Goal: Information Seeking & Learning: Find specific fact

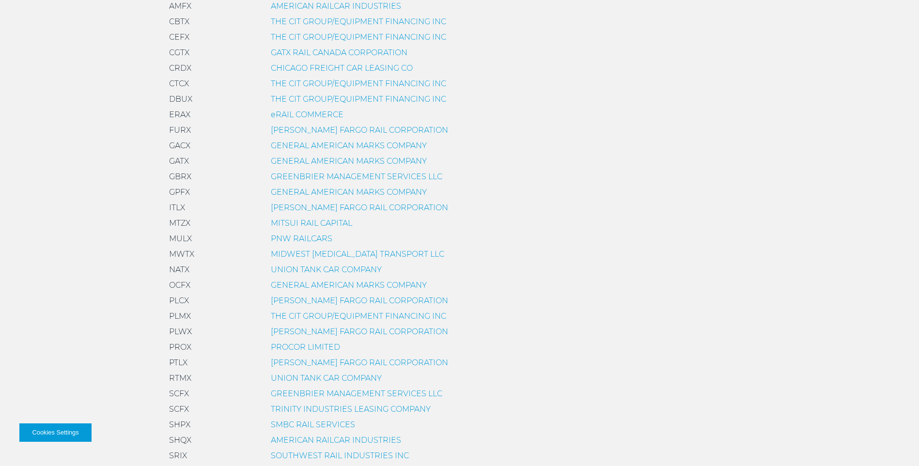
scroll to position [291, 0]
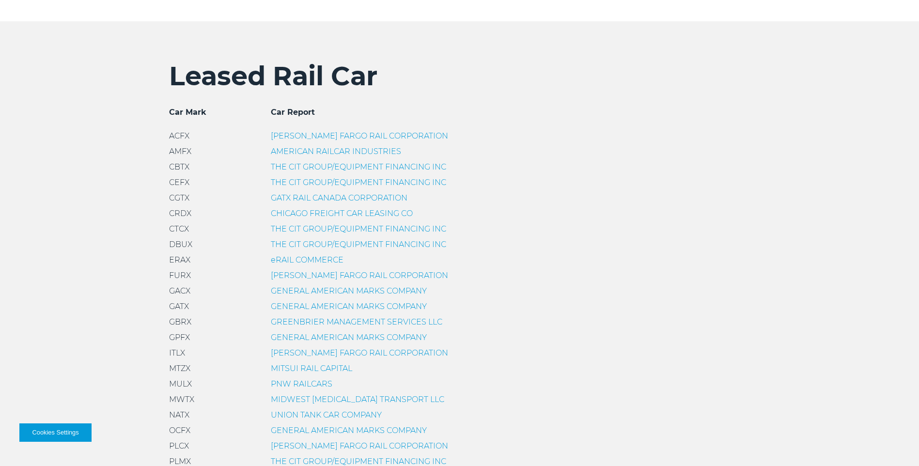
click at [281, 198] on link "GATX RAIL CANADA CORPORATION" at bounding box center [339, 197] width 137 height 9
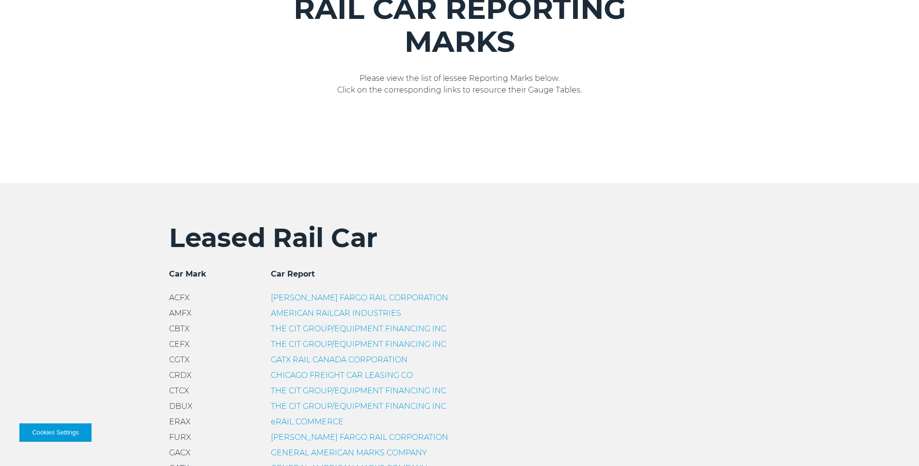
scroll to position [145, 0]
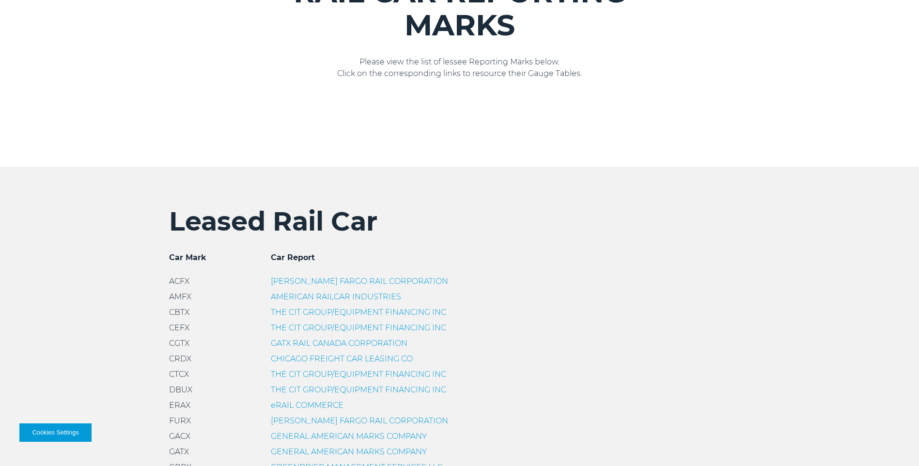
click at [293, 342] on link "GATX RAIL CANADA CORPORATION" at bounding box center [339, 343] width 137 height 9
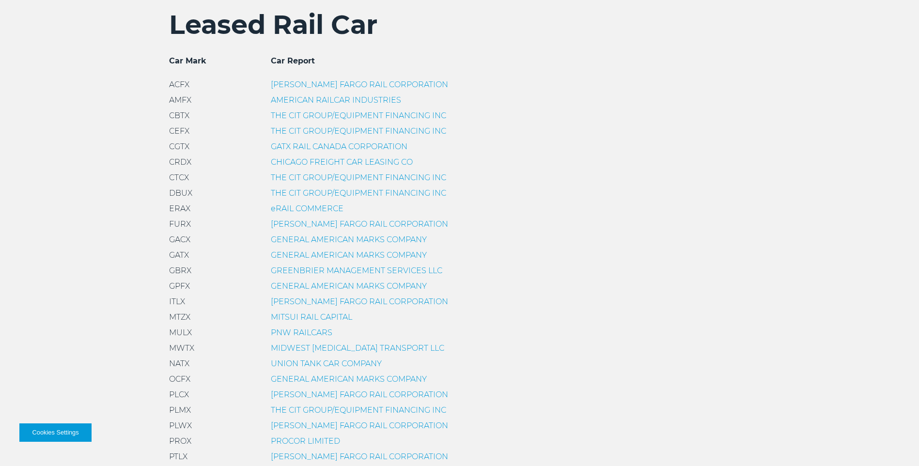
scroll to position [339, 0]
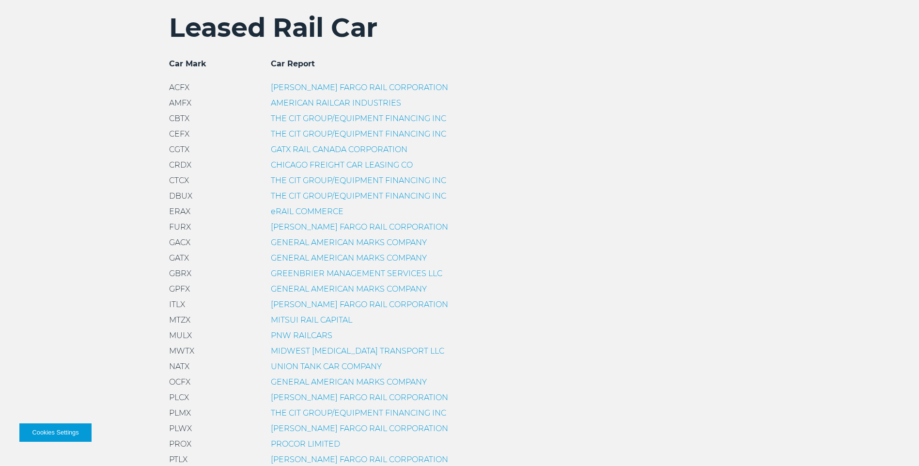
click at [281, 148] on link "GATX RAIL CANADA CORPORATION" at bounding box center [339, 149] width 137 height 9
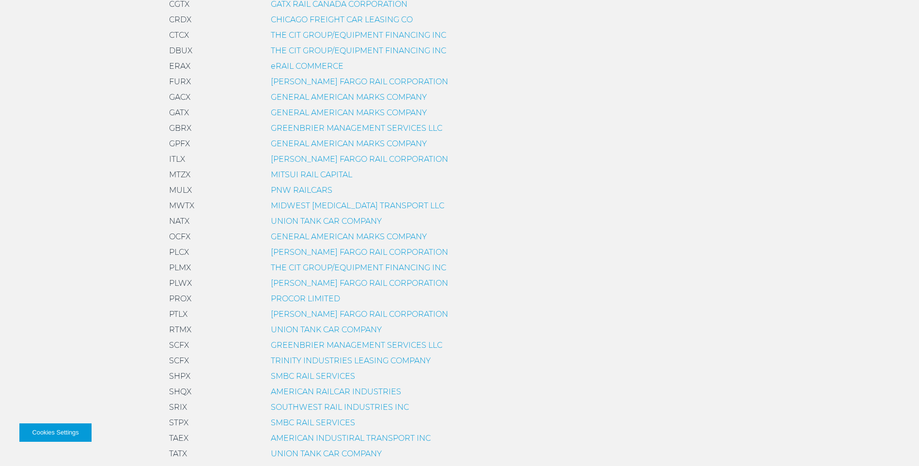
scroll to position [678, 0]
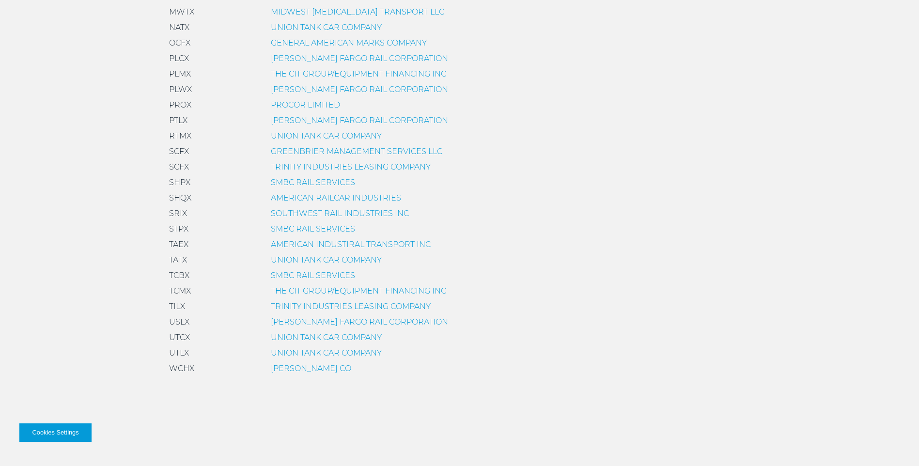
click at [300, 351] on link "UNION TANK CAR COMPANY" at bounding box center [326, 352] width 111 height 9
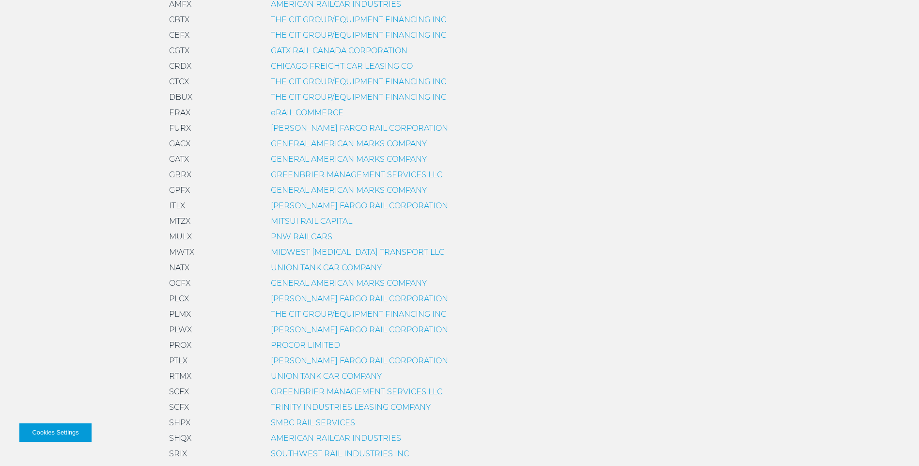
scroll to position [484, 0]
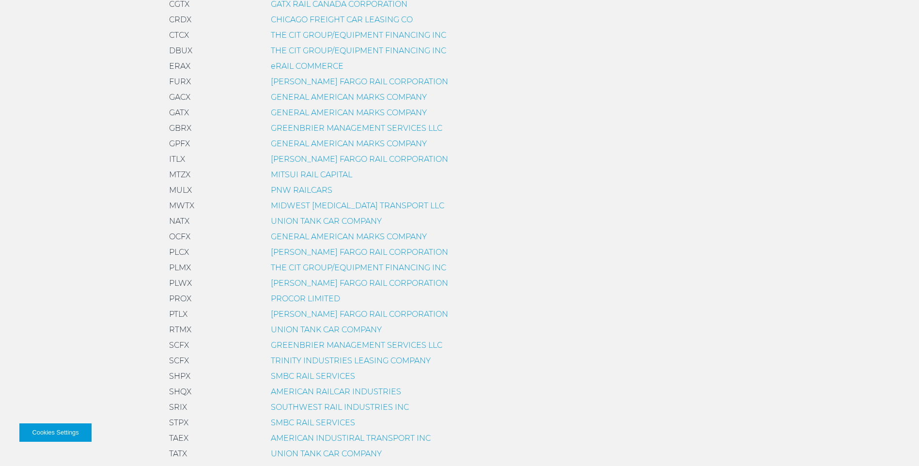
click at [337, 345] on link "GREENBRIER MANAGEMENT SERVICES LLC" at bounding box center [357, 345] width 172 height 9
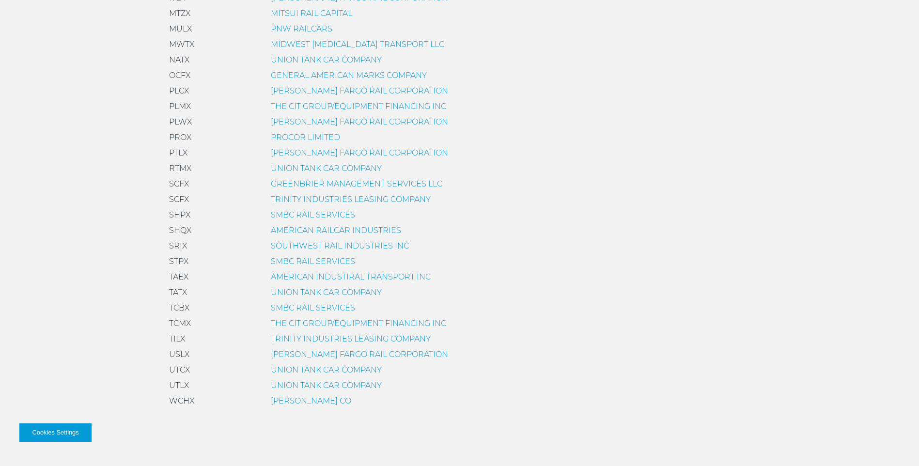
scroll to position [630, 0]
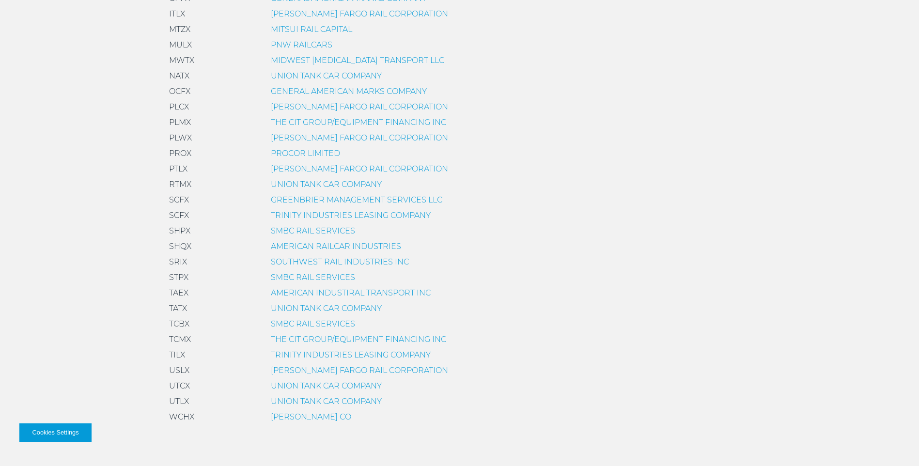
click at [321, 357] on link "TRINITY INDUSTRIES LEASING COMPANY" at bounding box center [351, 354] width 160 height 9
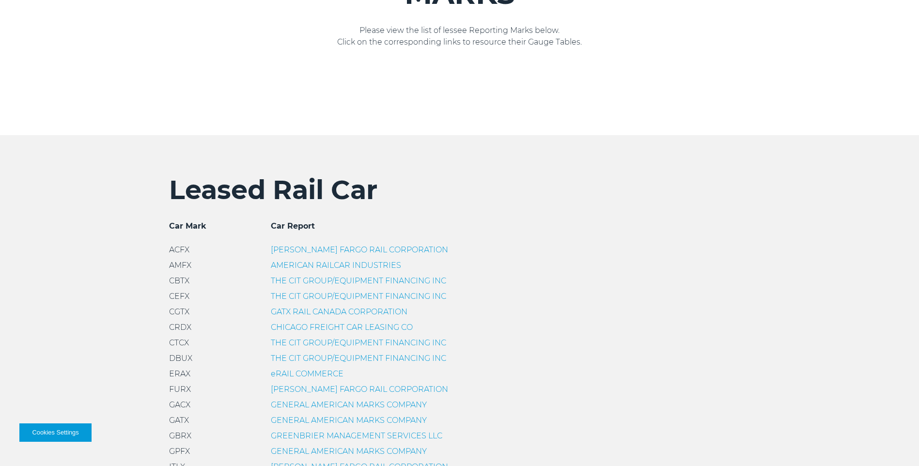
scroll to position [194, 0]
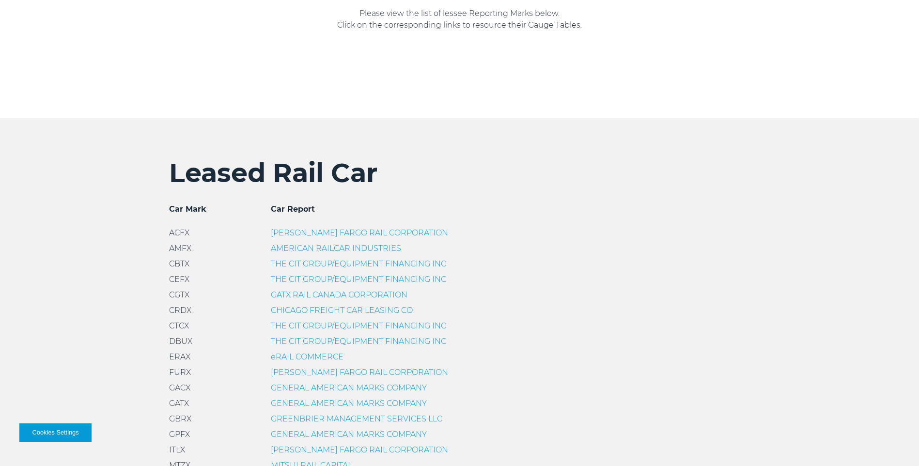
click at [319, 293] on link "GATX RAIL CANADA CORPORATION" at bounding box center [339, 294] width 137 height 9
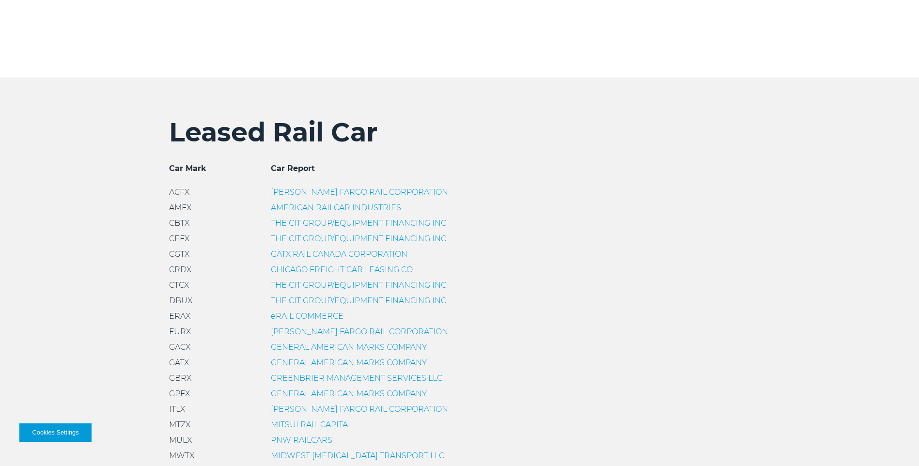
scroll to position [242, 0]
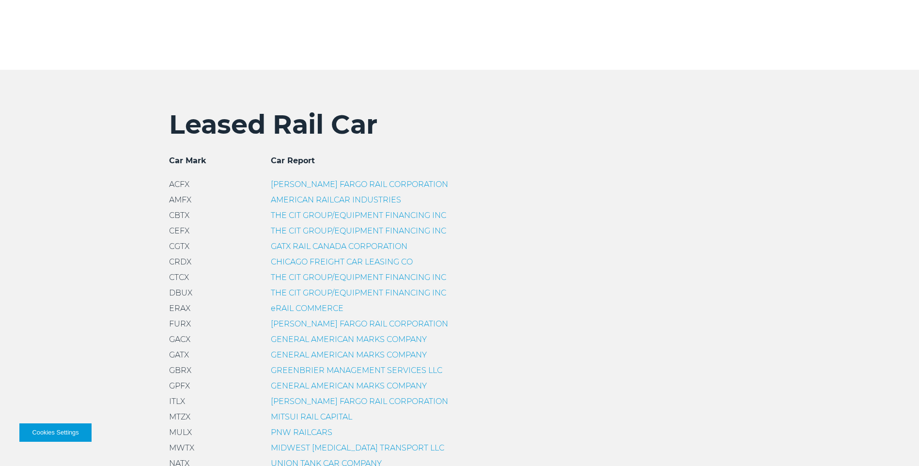
click at [316, 264] on link "CHICAGO FREIGHT CAR LEASING CO" at bounding box center [342, 261] width 142 height 9
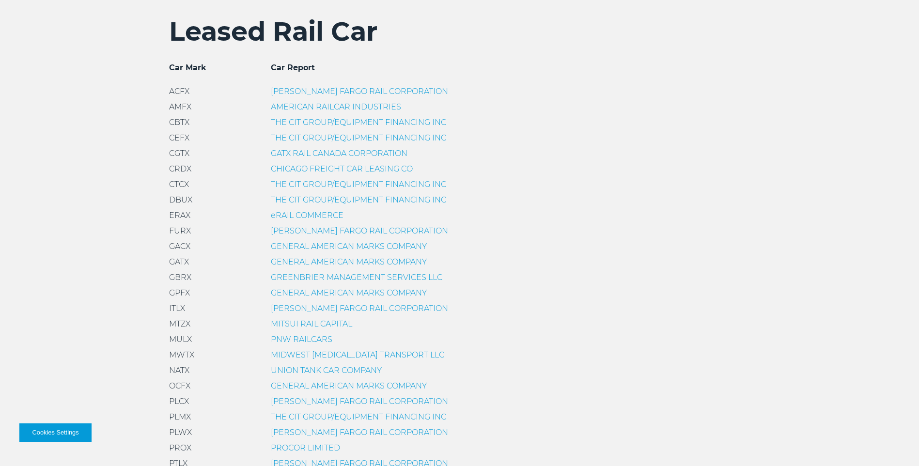
scroll to position [339, 0]
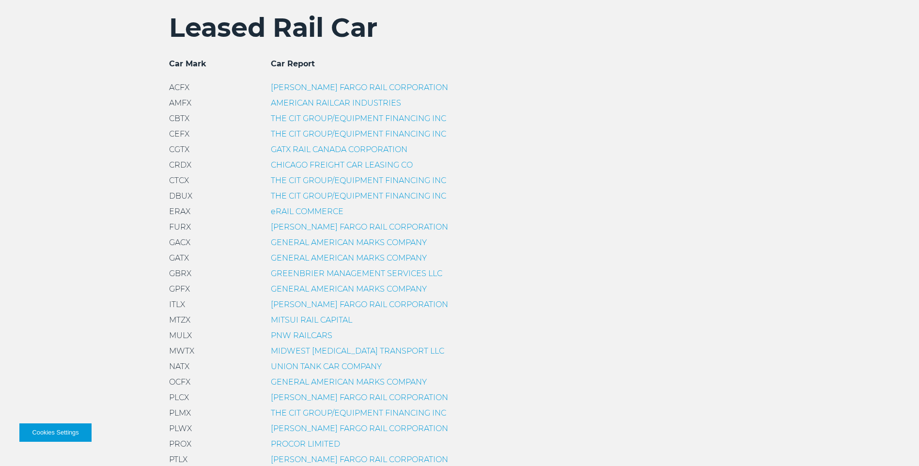
click at [321, 180] on link "THE CIT GROUP/EQUIPMENT FINANCING INC" at bounding box center [358, 180] width 175 height 9
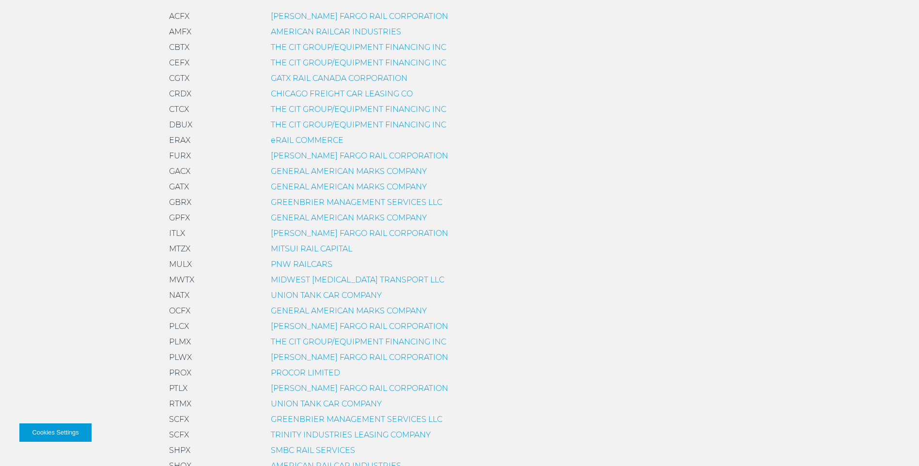
scroll to position [436, 0]
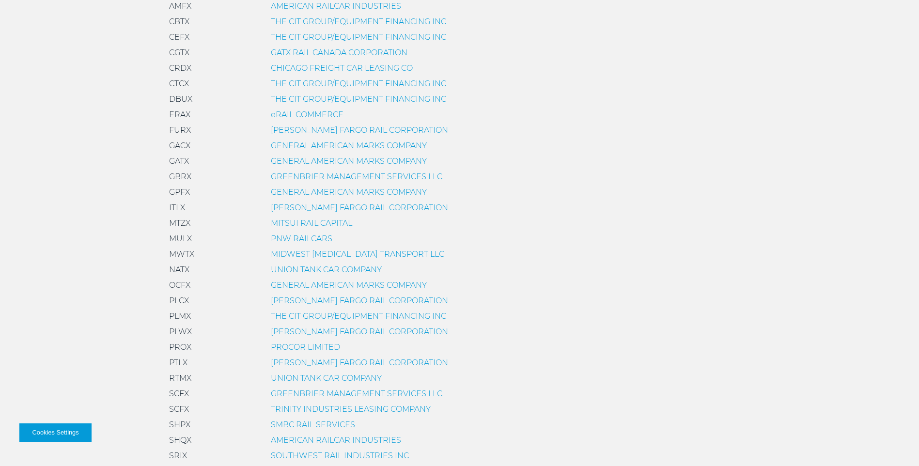
click at [332, 271] on link "UNION TANK CAR COMPANY" at bounding box center [326, 269] width 111 height 9
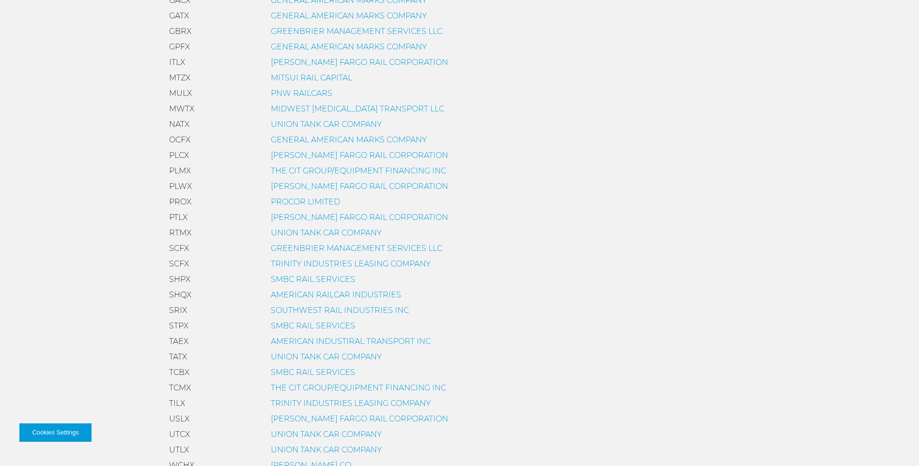
click at [323, 267] on link "TRINITY INDUSTRIES LEASING COMPANY" at bounding box center [351, 263] width 160 height 9
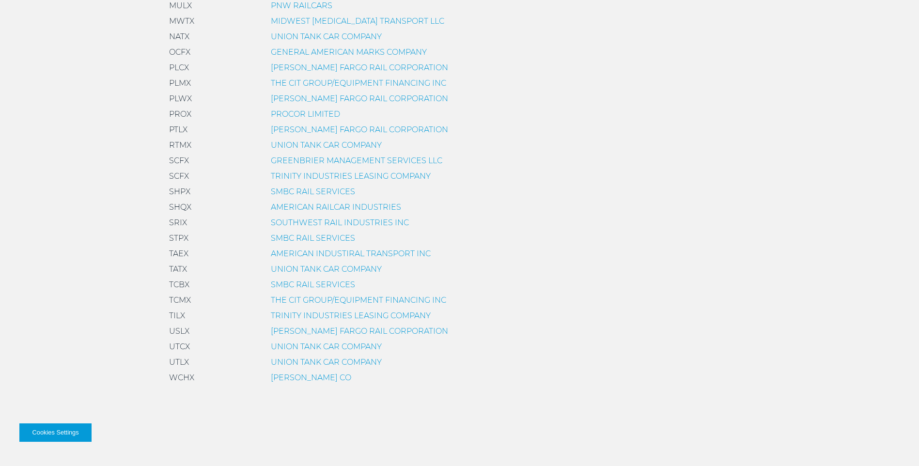
scroll to position [678, 0]
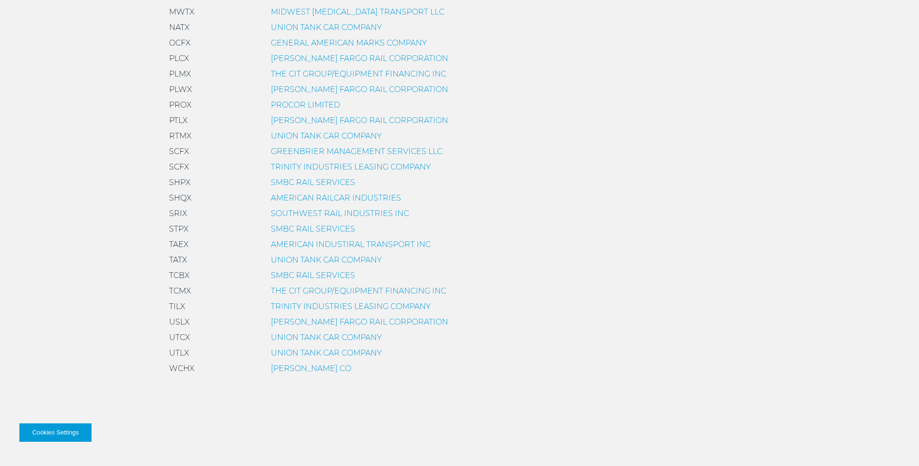
click at [343, 319] on link "[PERSON_NAME] FARGO RAIL CORPORATION" at bounding box center [359, 321] width 177 height 9
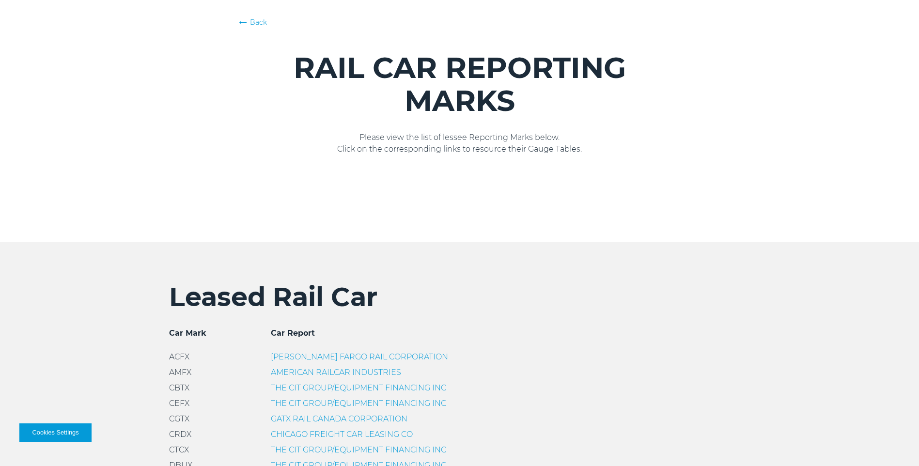
scroll to position [145, 0]
